Goal: Transaction & Acquisition: Purchase product/service

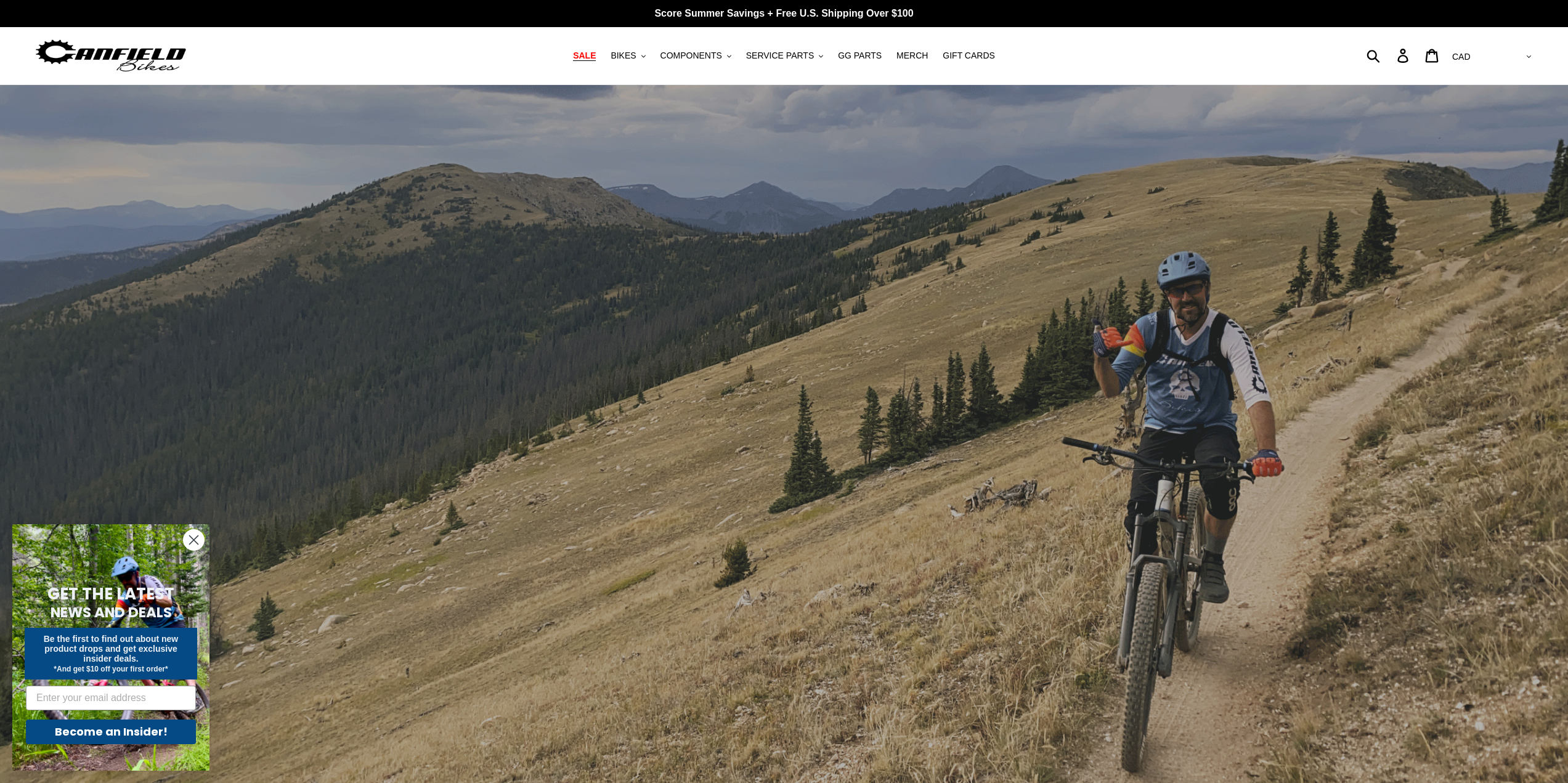
click at [596, 52] on span "SALE" at bounding box center [584, 56] width 23 height 11
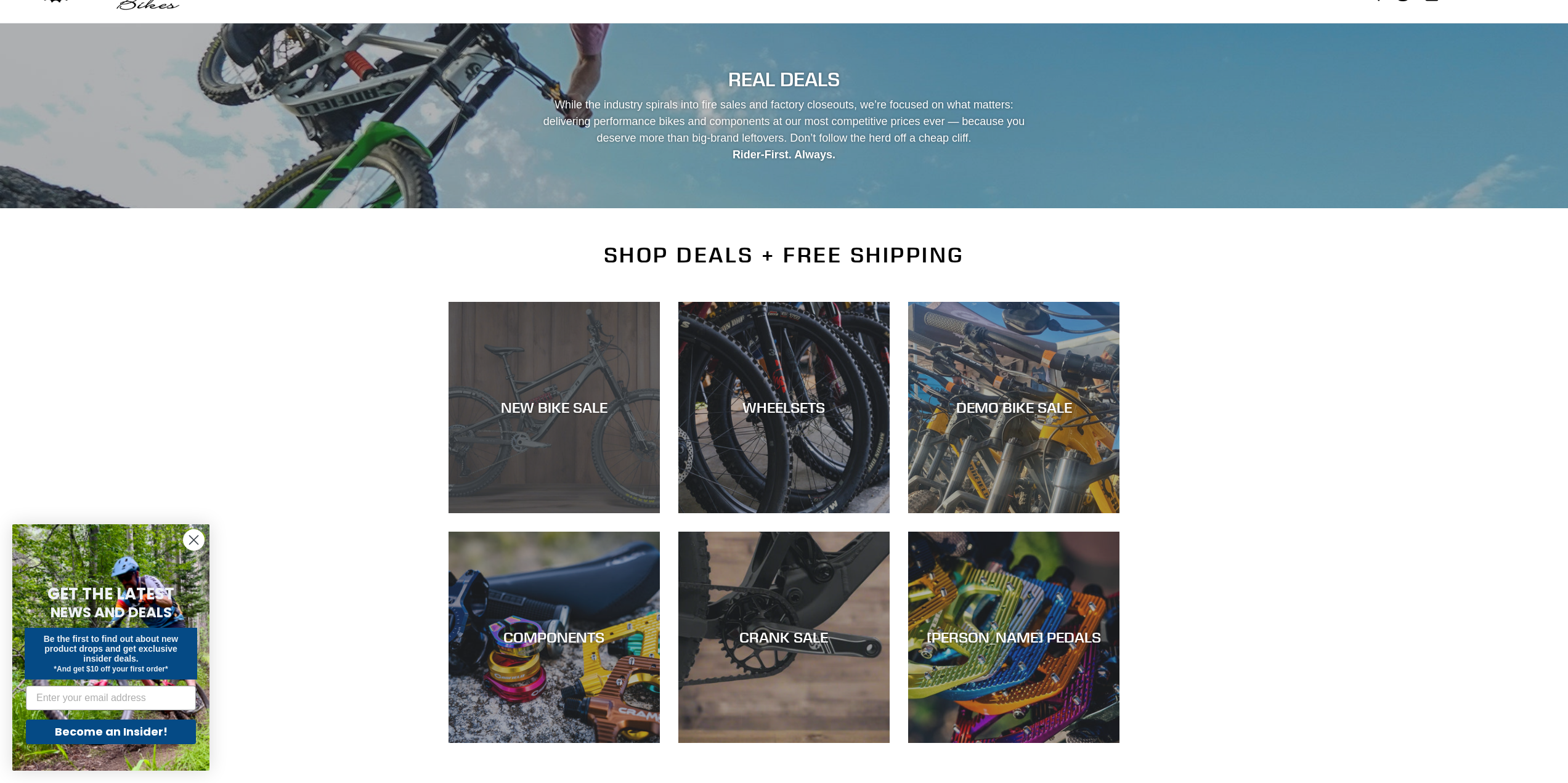
click at [636, 513] on div "NEW BIKE SALE" at bounding box center [554, 513] width 211 height 0
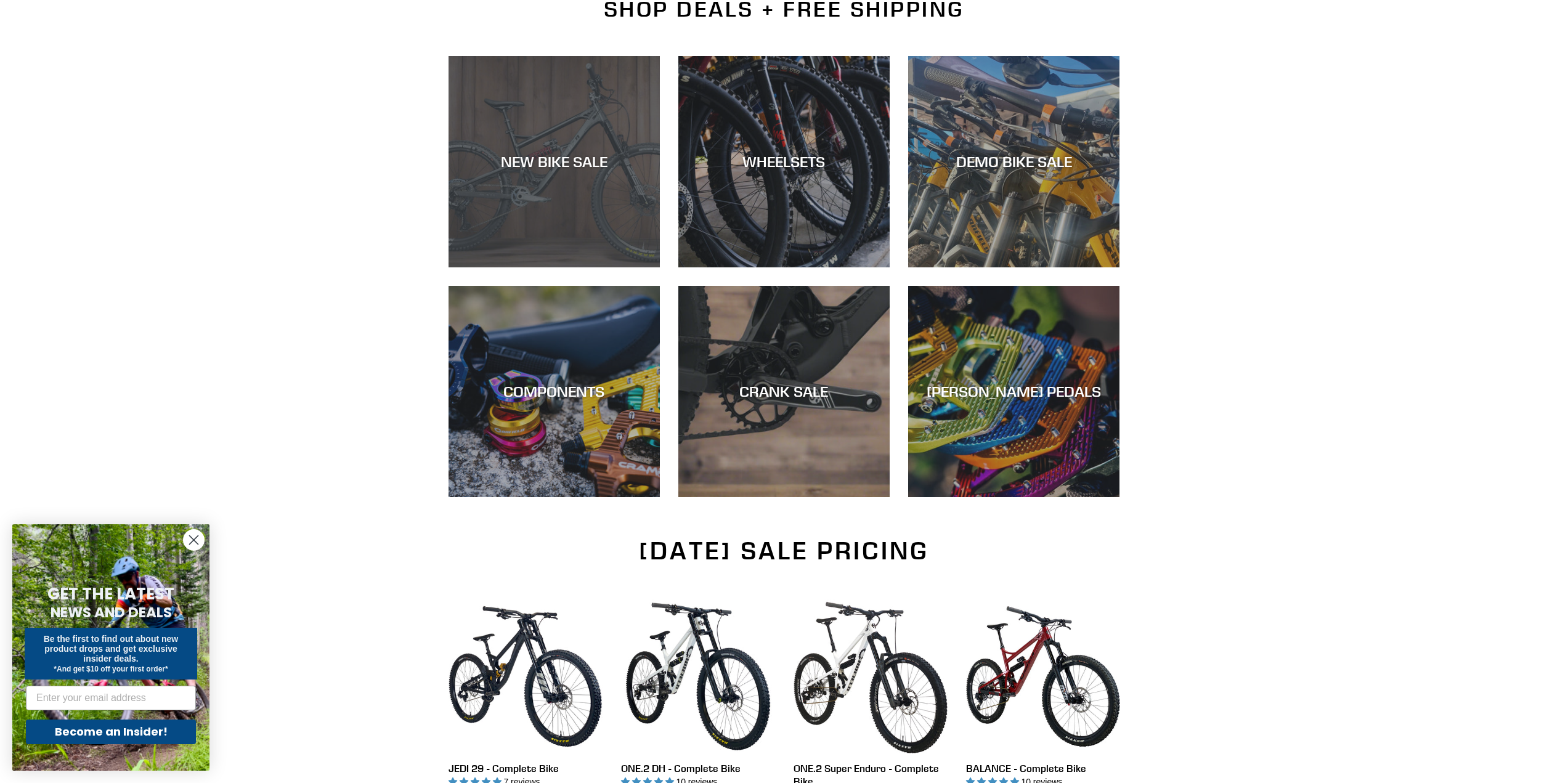
scroll to position [308, 0]
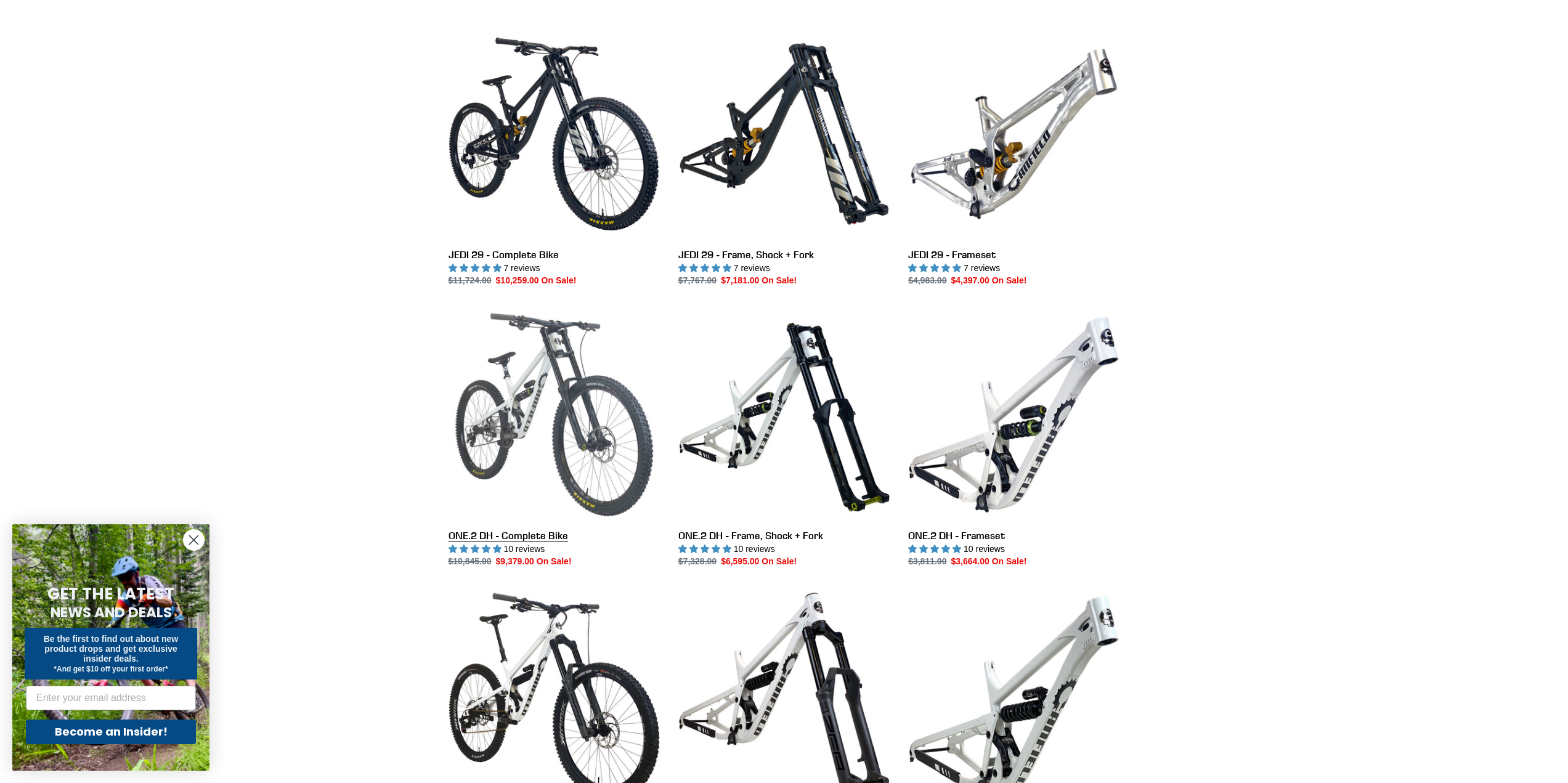
scroll to position [246, 0]
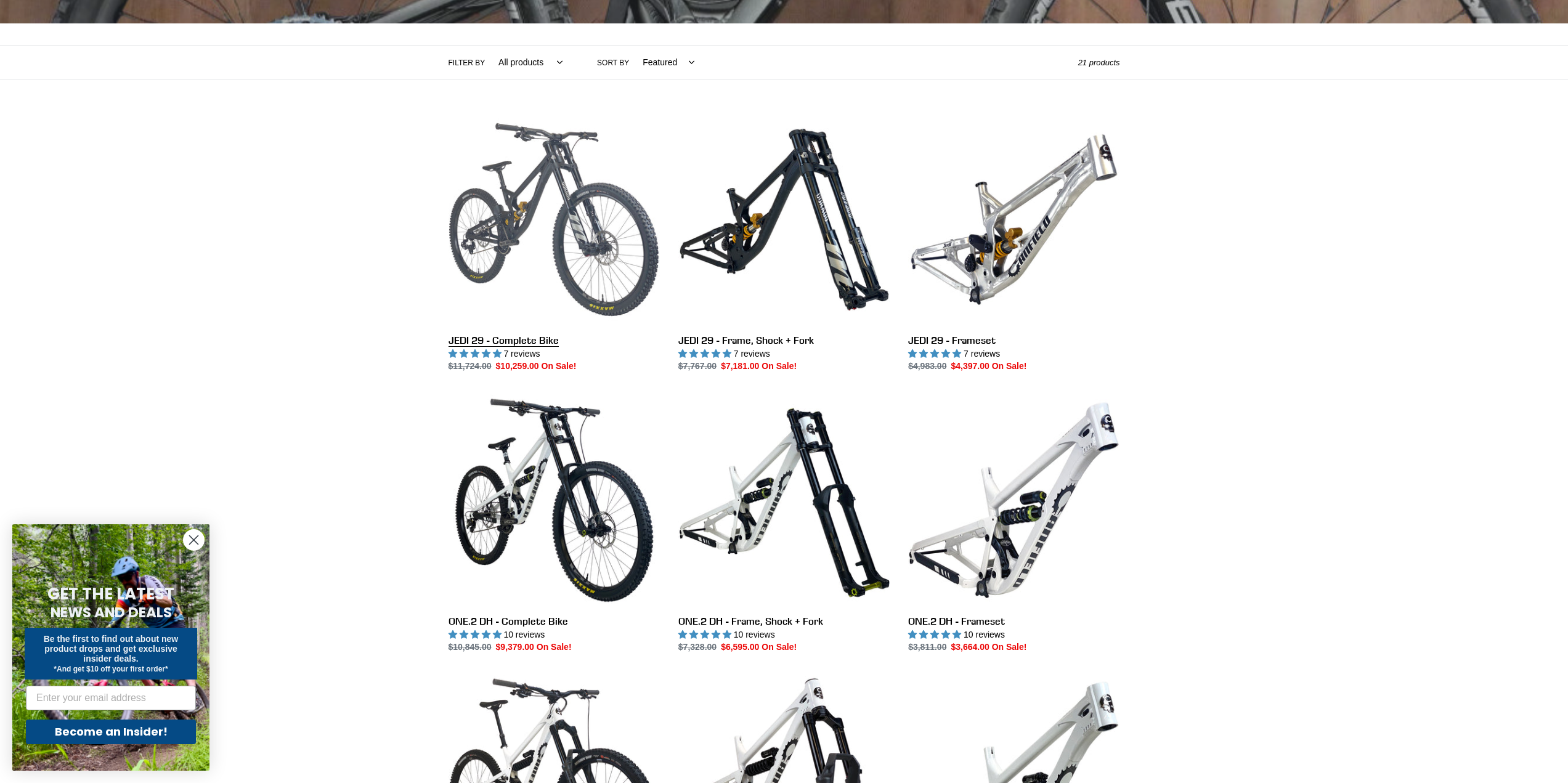
click at [571, 249] on link "JEDI 29 - Complete Bike" at bounding box center [554, 243] width 211 height 259
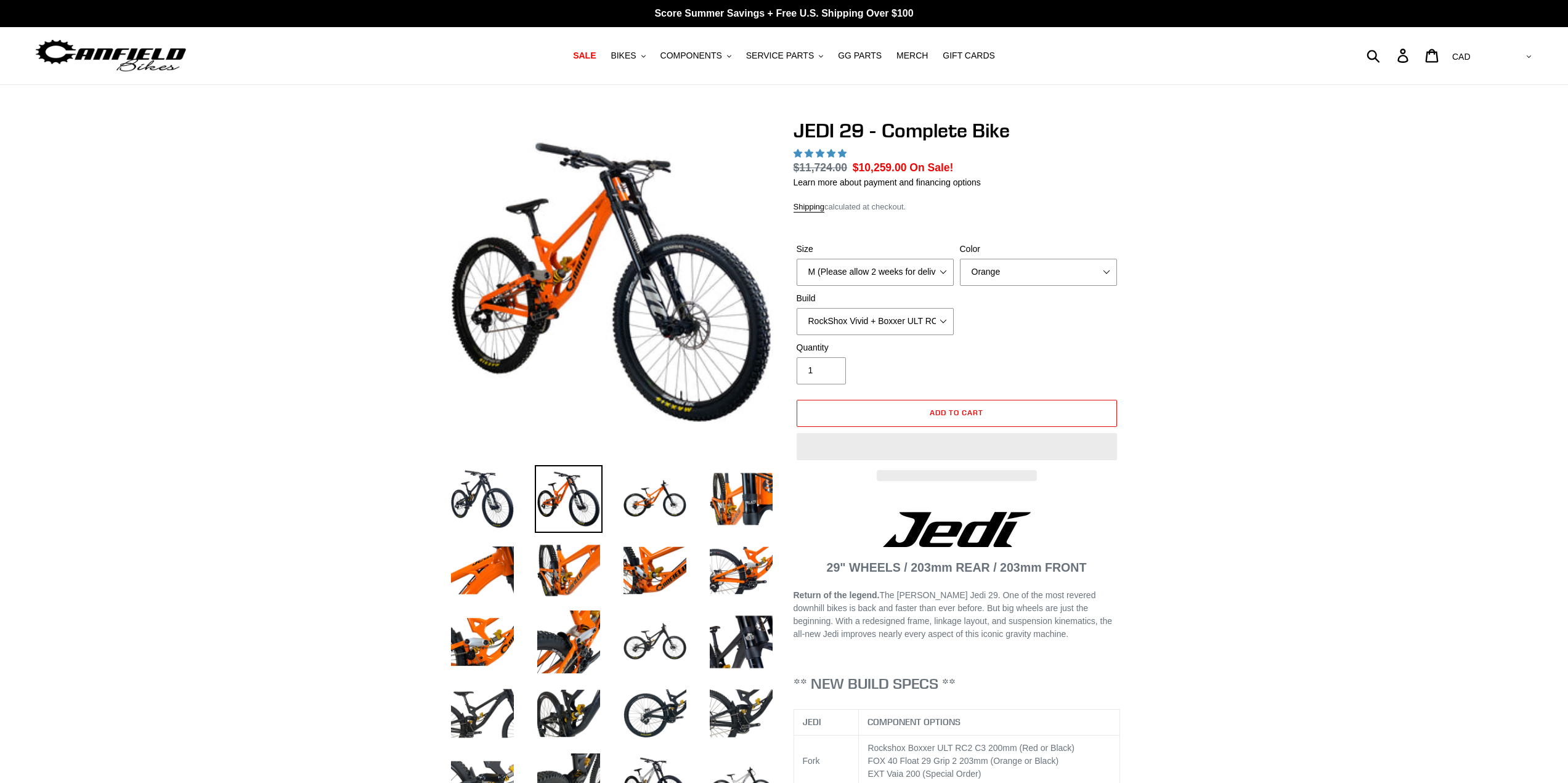
select select "highest-rating"
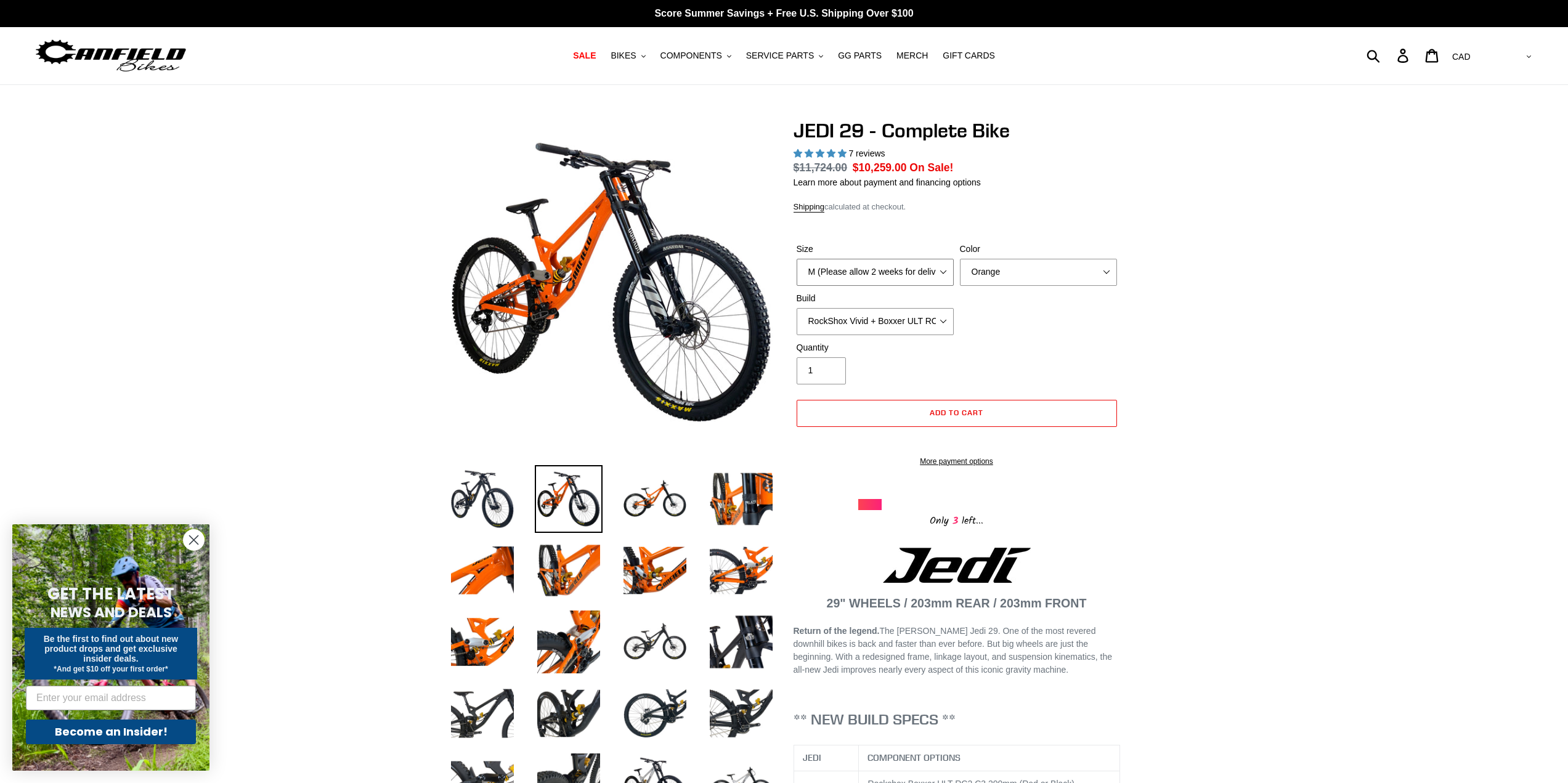
click at [817, 272] on select "M (Please allow 2 weeks for delivery) L (Please allow 2 weeks for delivery) XL …" at bounding box center [875, 272] width 157 height 27
select select "L (Please allow 2 weeks for delivery)"
click at [797, 258] on select "M (Please allow 2 weeks for delivery) L (Please allow 2 weeks for delivery) XL …" at bounding box center [875, 272] width 157 height 27
click at [1067, 271] on select "Orange Stealth Black Raw" at bounding box center [1038, 272] width 157 height 27
click at [960, 258] on select "Orange Stealth Black Raw" at bounding box center [1038, 272] width 157 height 27
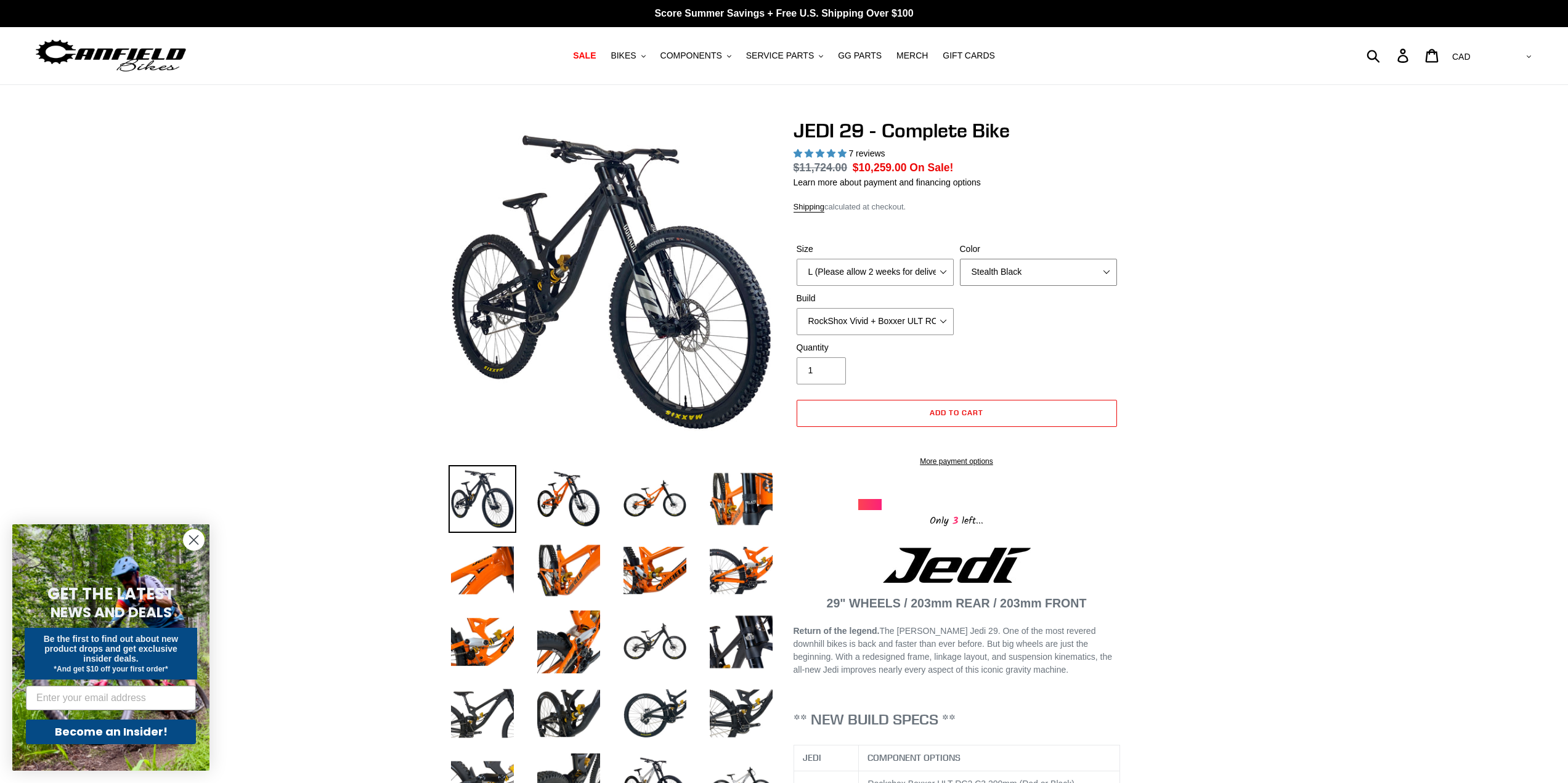
click at [1046, 280] on select "Orange Stealth Black Raw" at bounding box center [1038, 272] width 157 height 27
click at [960, 258] on select "Orange Stealth Black Raw" at bounding box center [1038, 272] width 157 height 27
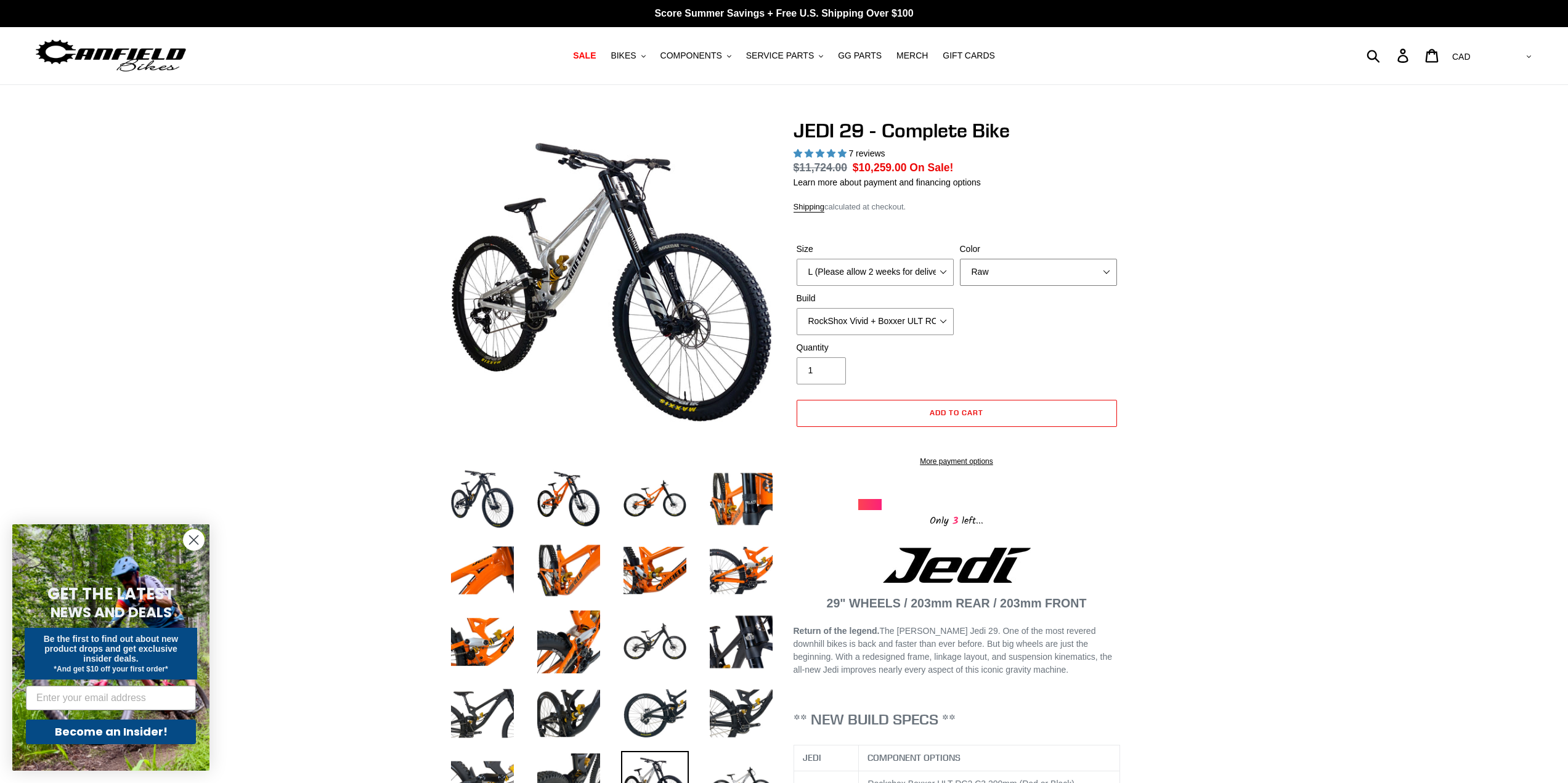
click at [1030, 282] on select "Orange Stealth Black Raw" at bounding box center [1038, 272] width 157 height 27
select select "Stealth Black"
click at [960, 258] on select "Orange Stealth Black Raw" at bounding box center [1038, 272] width 157 height 27
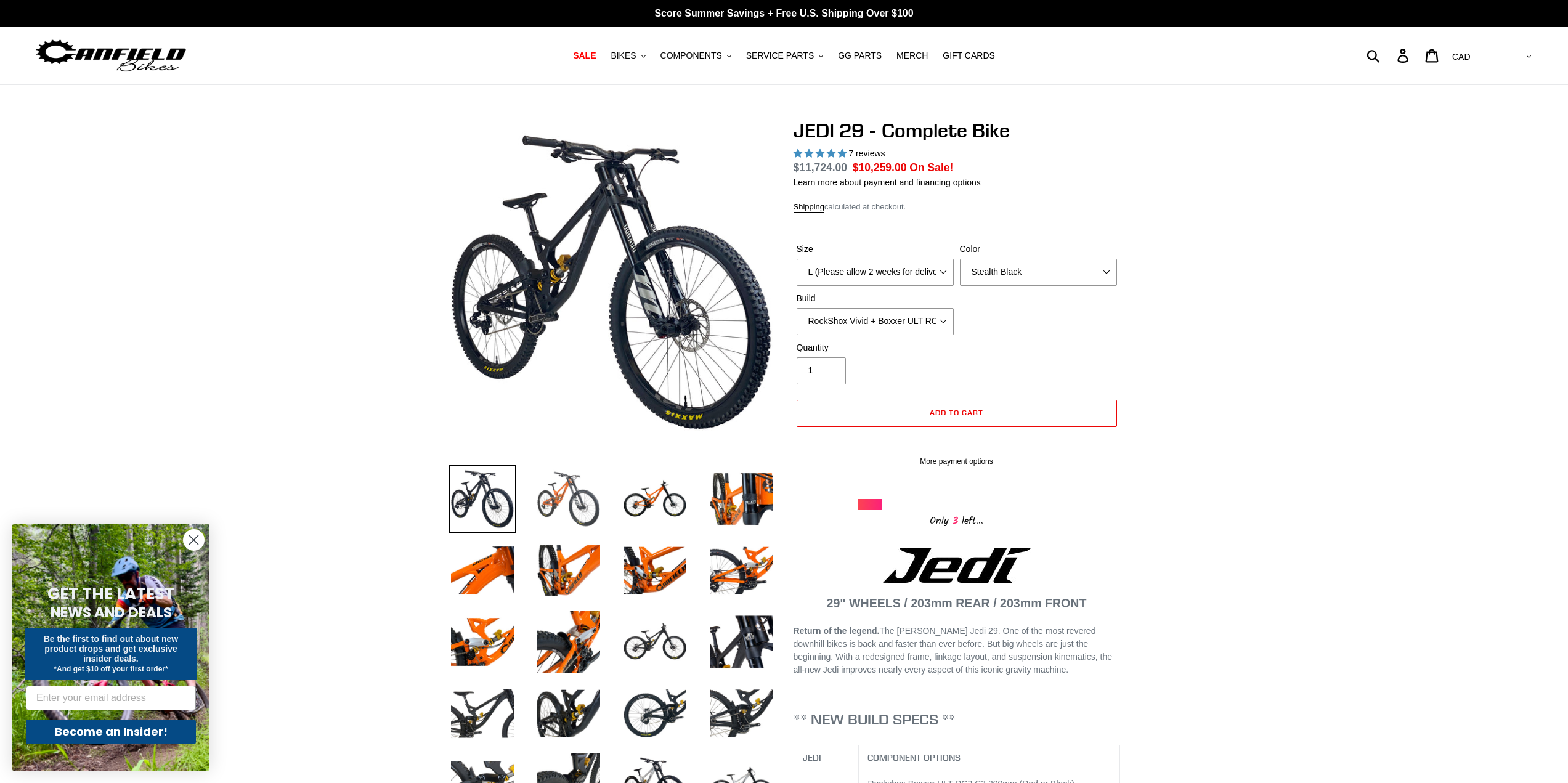
click at [552, 505] on img at bounding box center [568, 499] width 68 height 68
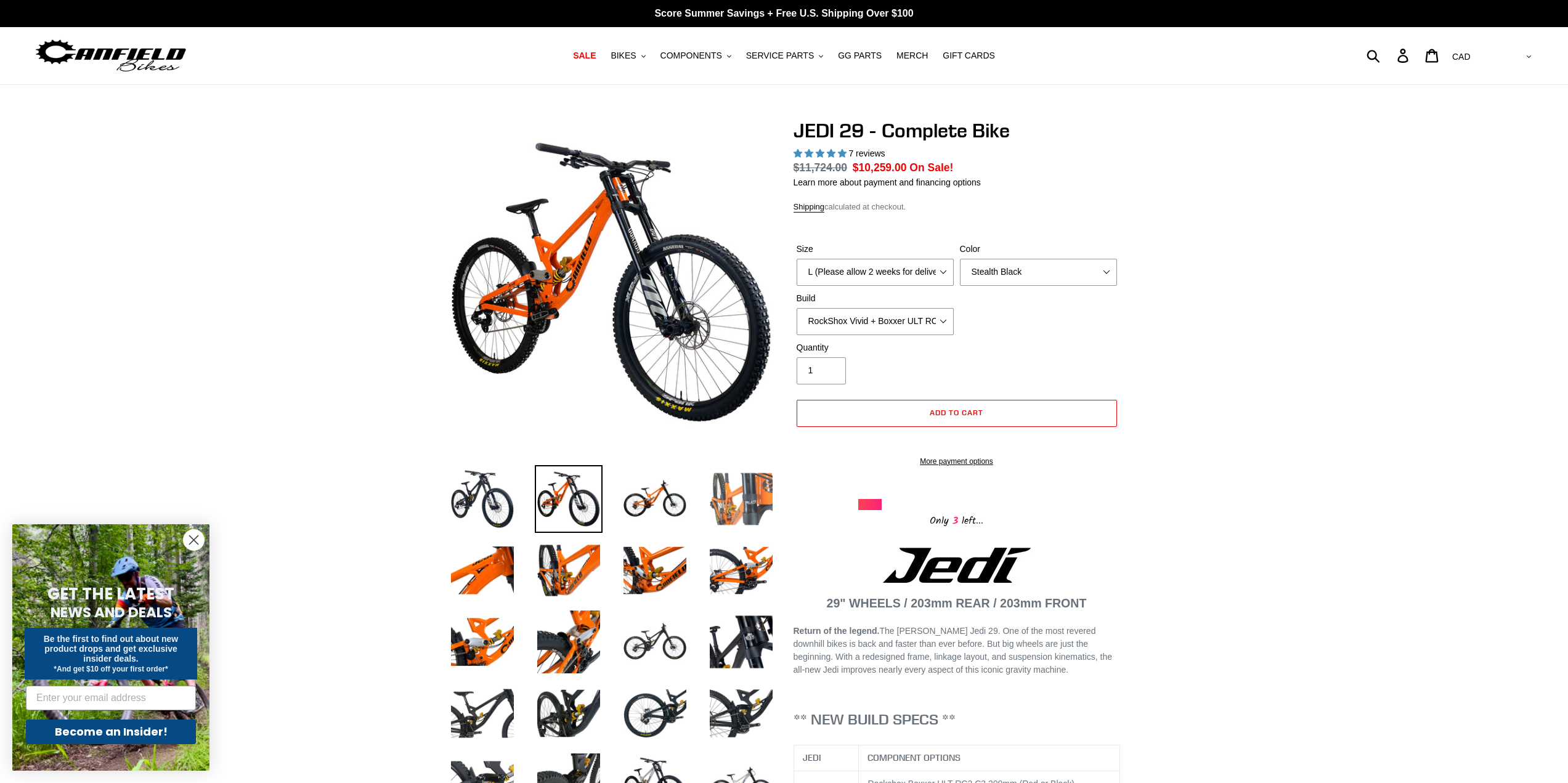
click at [741, 528] on img at bounding box center [741, 499] width 68 height 68
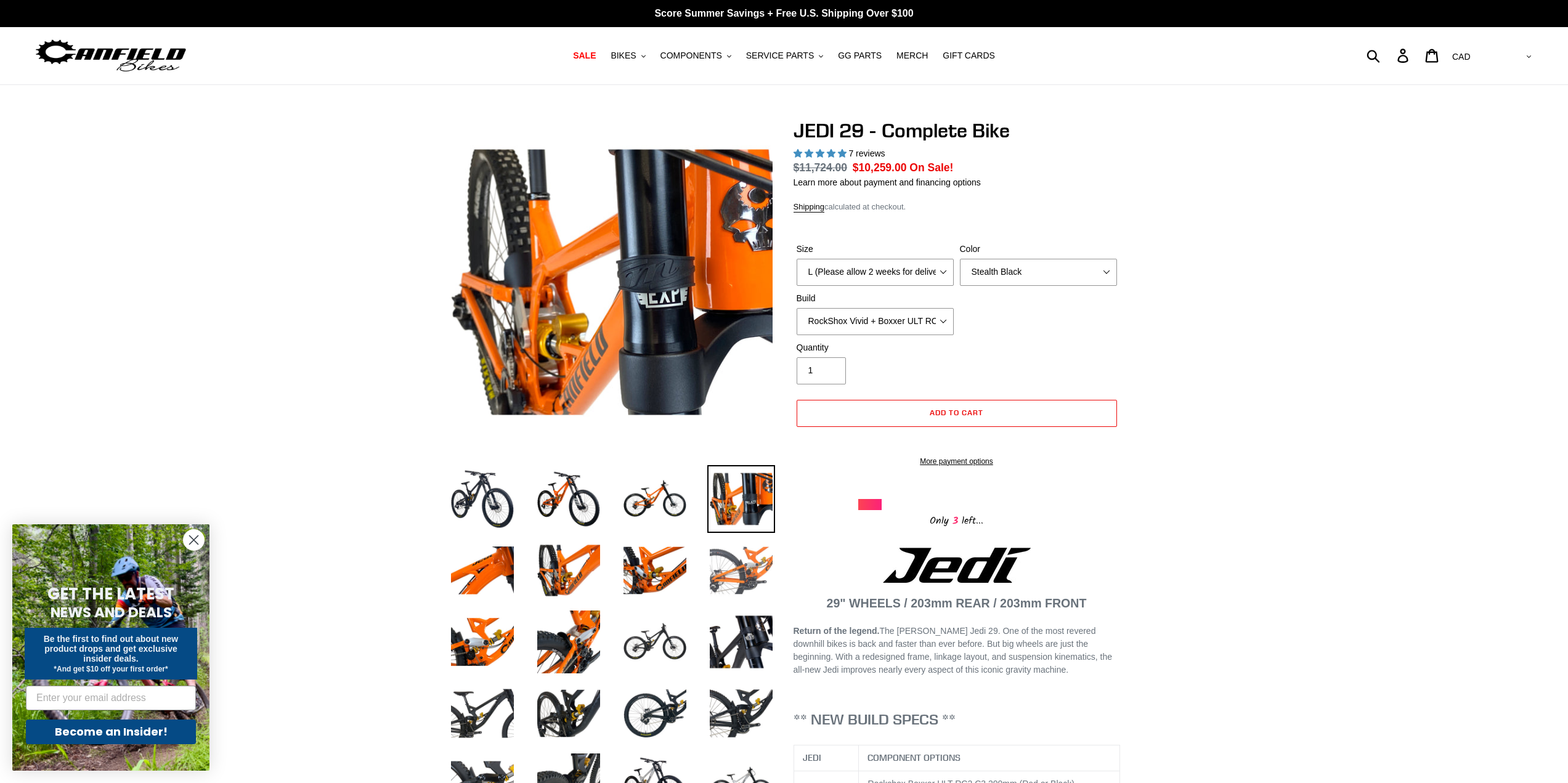
click at [728, 560] on img at bounding box center [741, 571] width 68 height 68
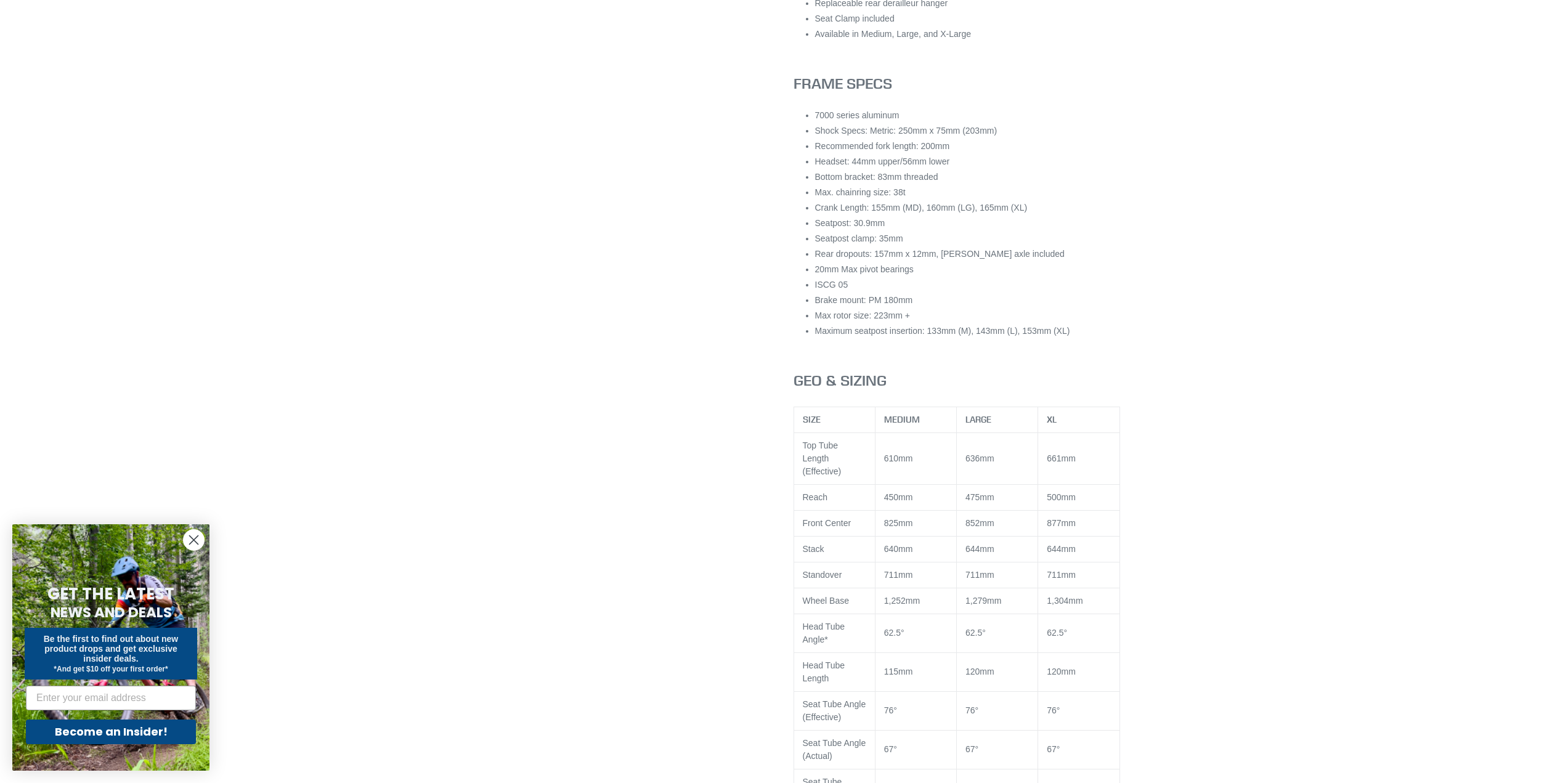
scroll to position [1478, 0]
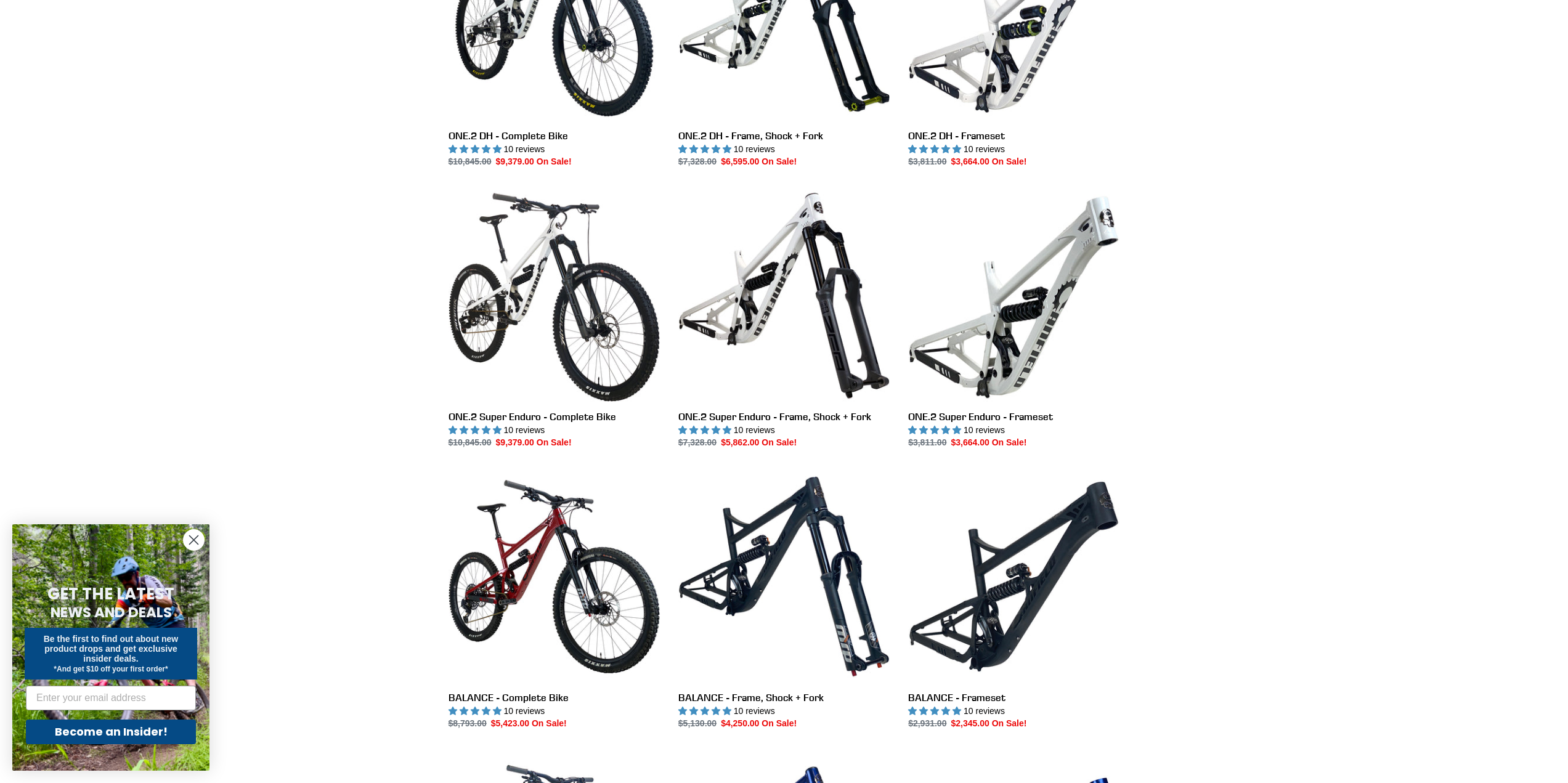
scroll to position [801, 0]
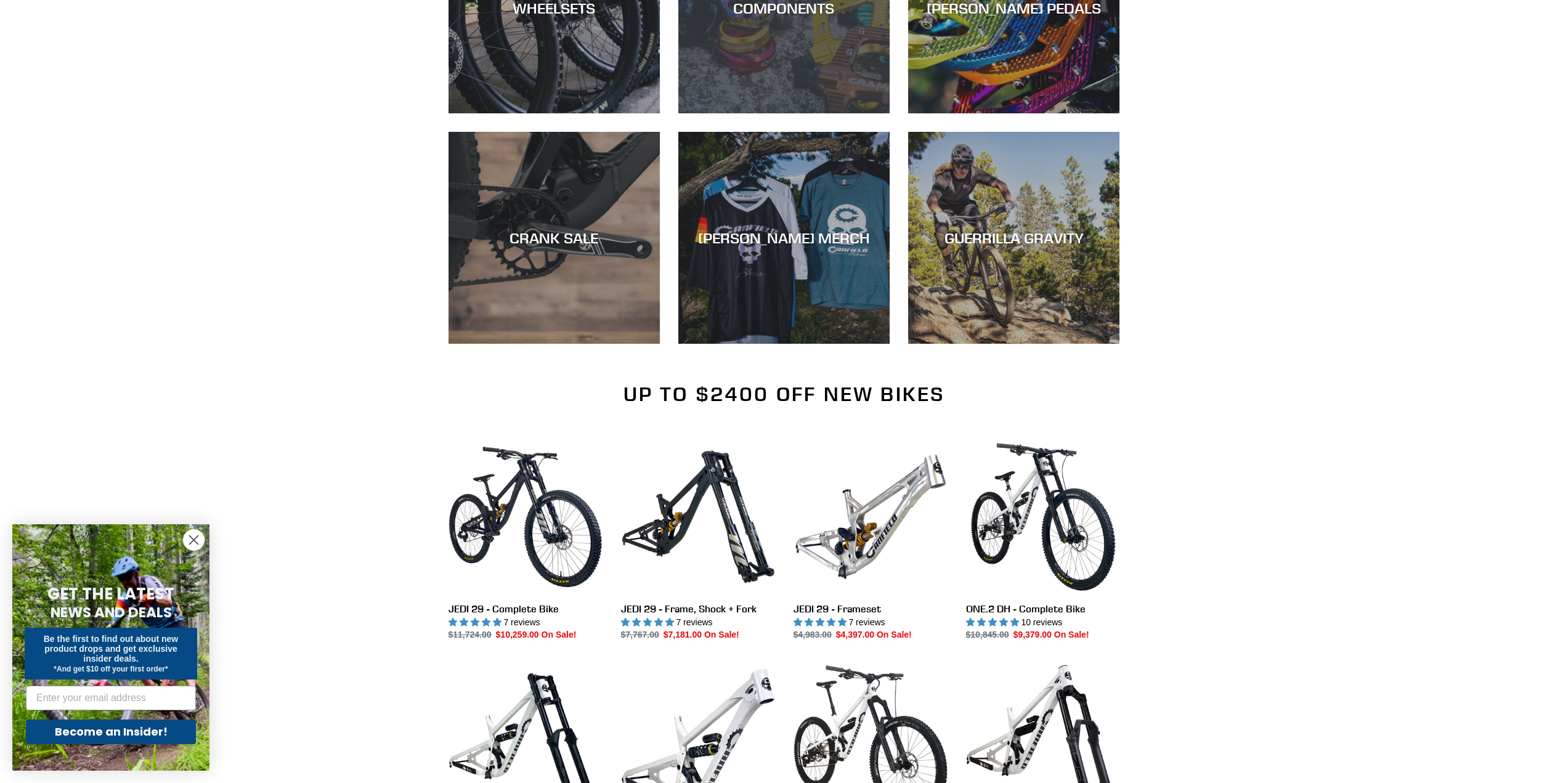
scroll to position [977, 0]
